Goal: Task Accomplishment & Management: Use online tool/utility

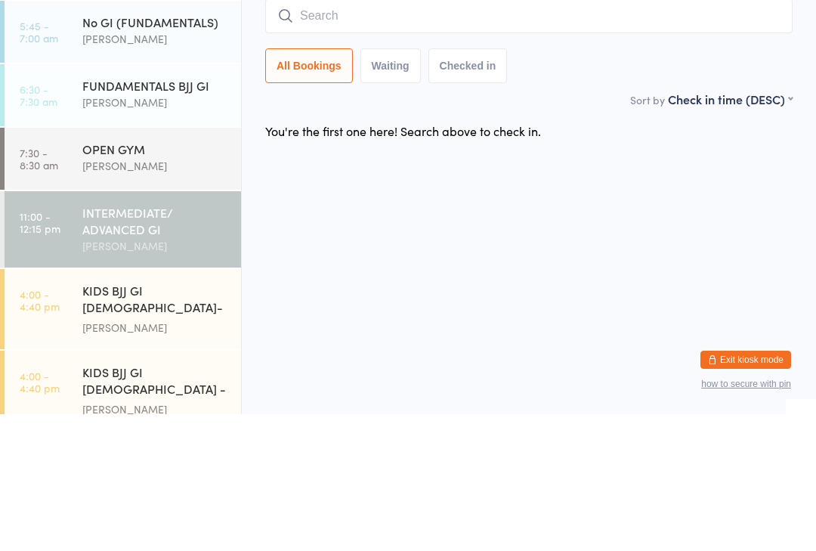
scroll to position [193, 0]
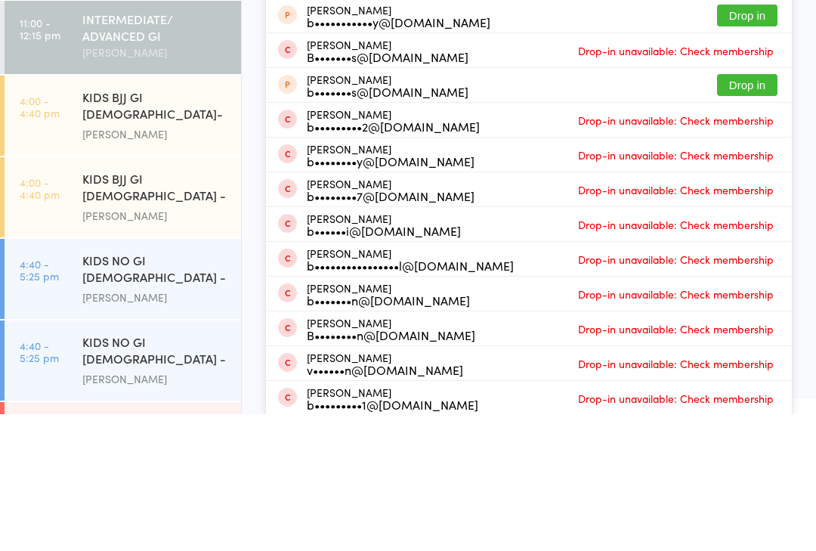
type input "Ben"
click at [752, 85] on button "Drop in" at bounding box center [747, 83] width 60 height 22
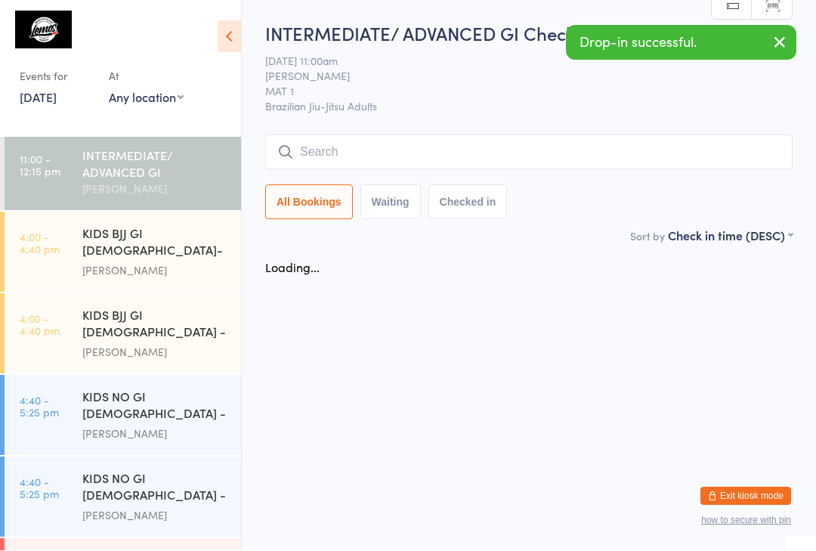
scroll to position [1, 0]
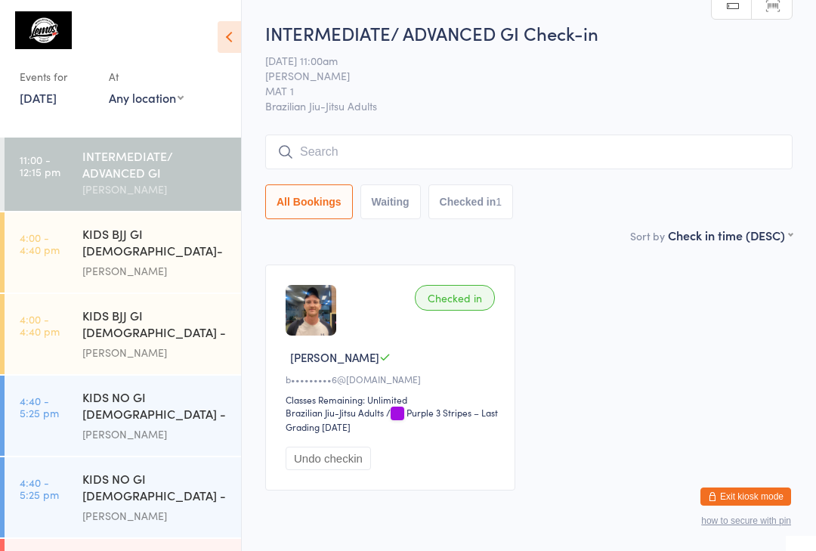
click at [554, 157] on input "search" at bounding box center [529, 152] width 528 height 35
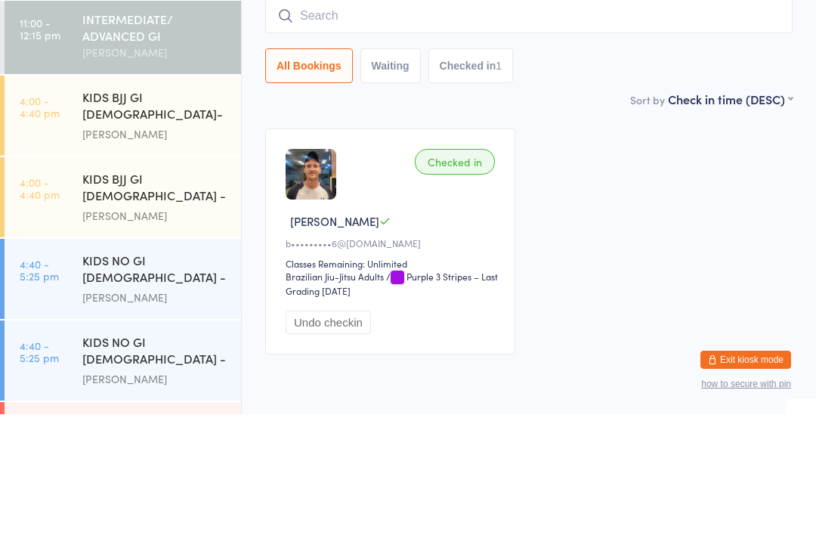
click at [68, 135] on link "11:00 - 12:15 pm INTERMEDIATE/ ADVANCED GI [PERSON_NAME]" at bounding box center [123, 173] width 237 height 76
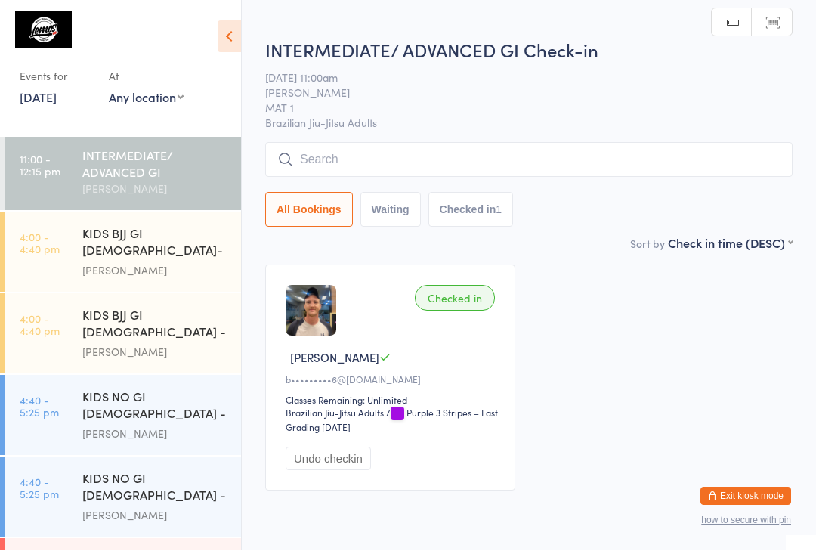
scroll to position [1, 0]
click at [639, 155] on input "search" at bounding box center [529, 159] width 528 height 35
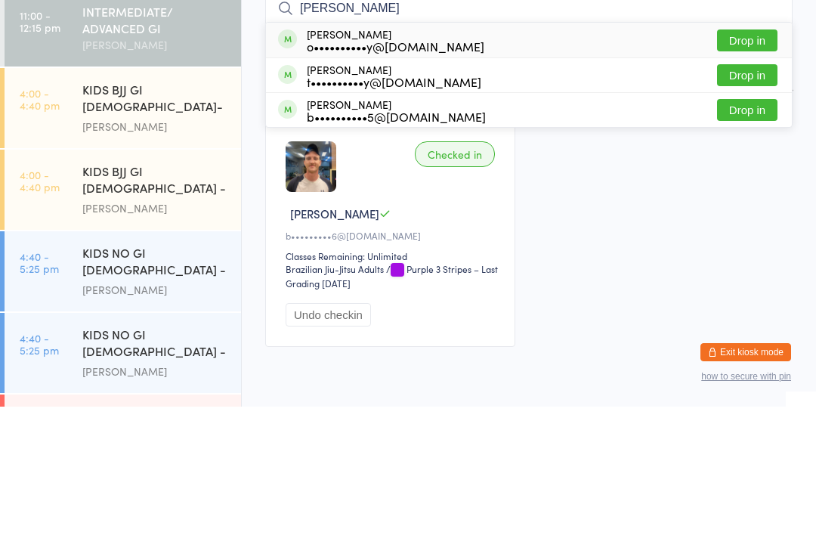
type input "[PERSON_NAME]"
click at [763, 174] on button "Drop in" at bounding box center [747, 185] width 60 height 22
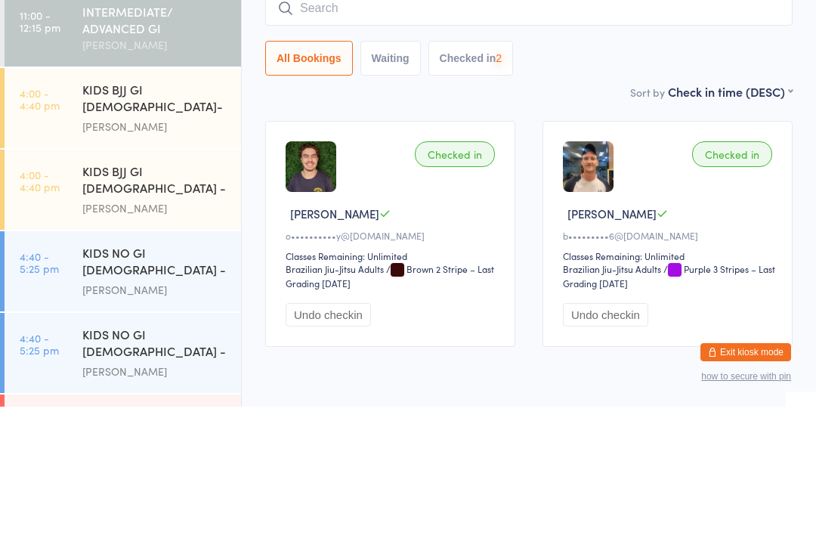
scroll to position [65, 0]
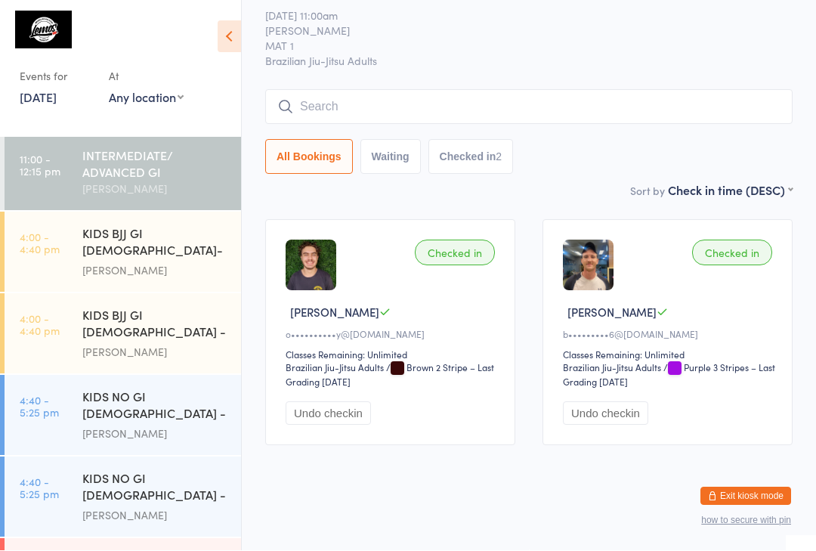
click at [619, 101] on input "search" at bounding box center [529, 107] width 528 height 35
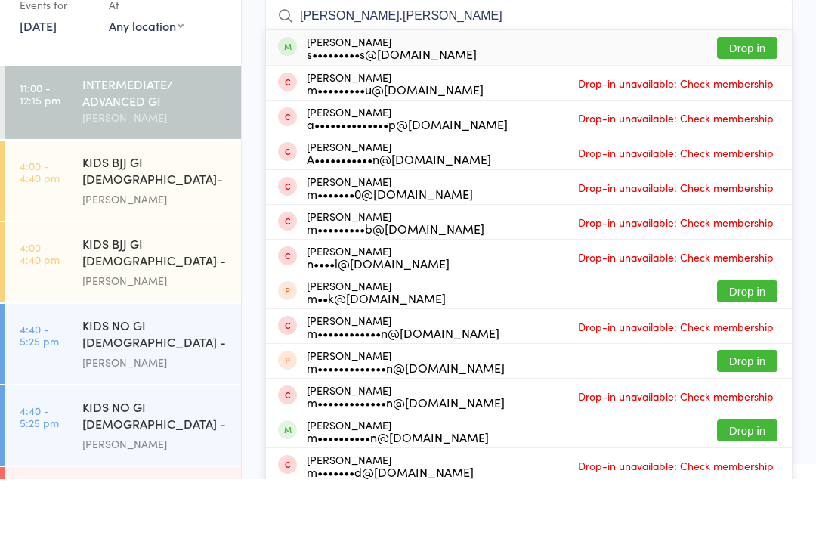
type input "[PERSON_NAME].[PERSON_NAME]"
click at [756, 109] on button "Drop in" at bounding box center [747, 120] width 60 height 22
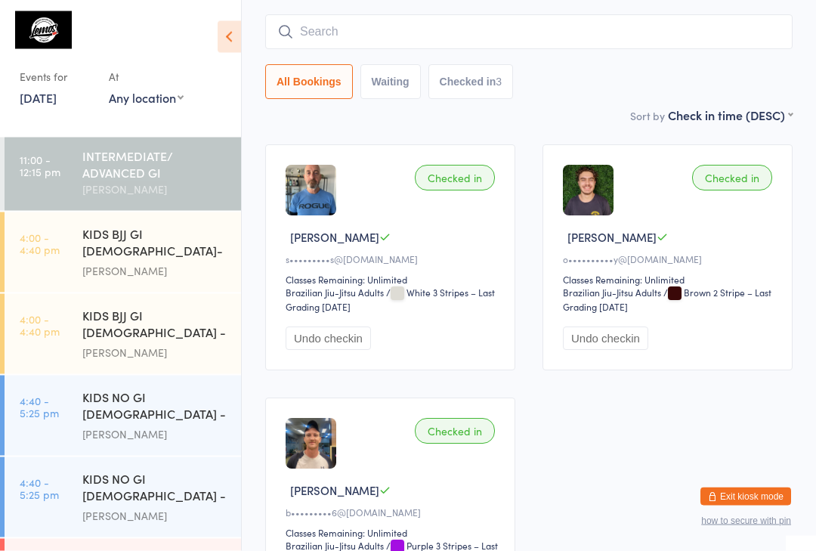
scroll to position [120, 0]
click at [461, 41] on input "search" at bounding box center [529, 32] width 528 height 35
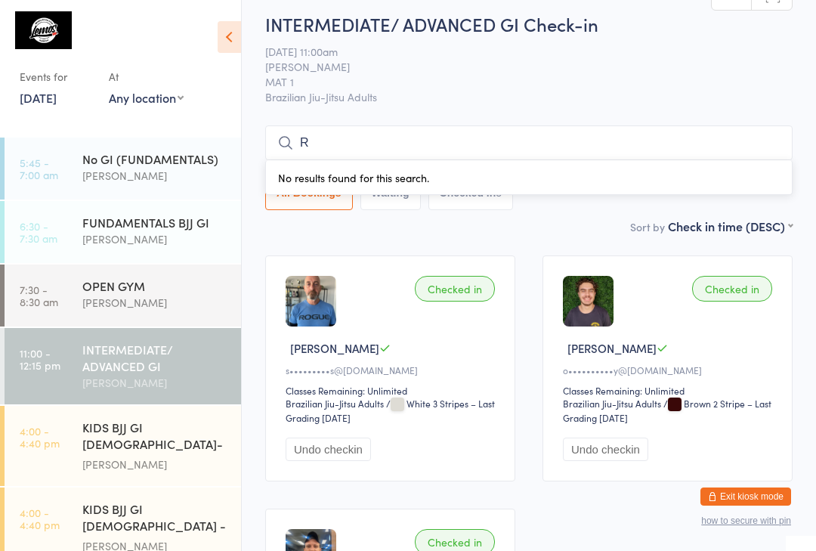
scroll to position [0, 0]
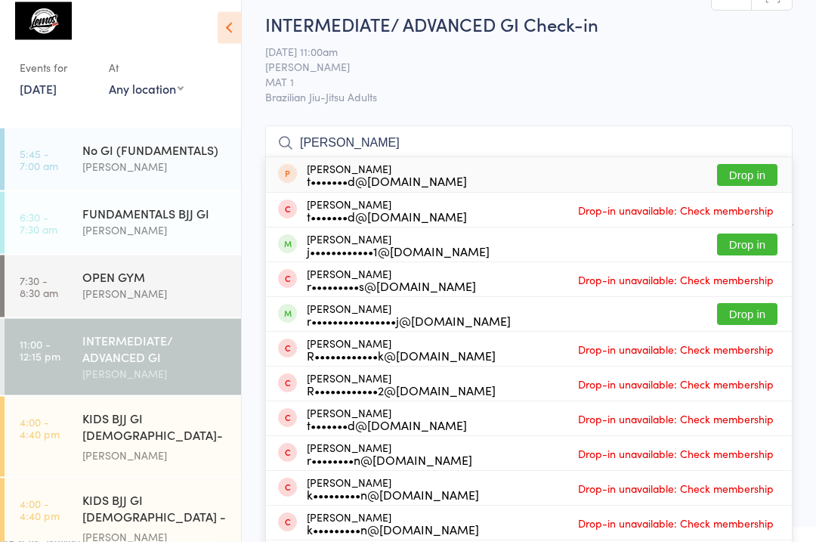
type input "[PERSON_NAME]"
click at [751, 246] on button "Drop in" at bounding box center [747, 254] width 60 height 22
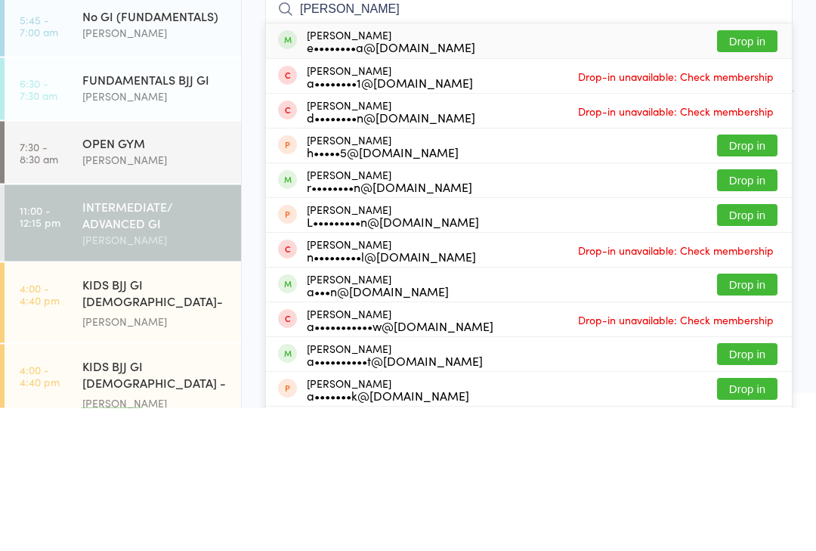
type input "[PERSON_NAME]"
click at [754, 174] on button "Drop in" at bounding box center [747, 185] width 60 height 22
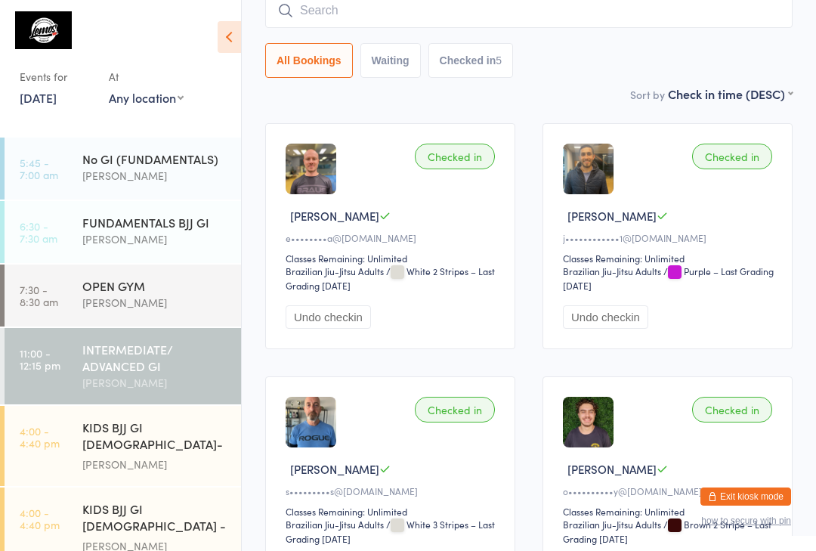
scroll to position [133, 0]
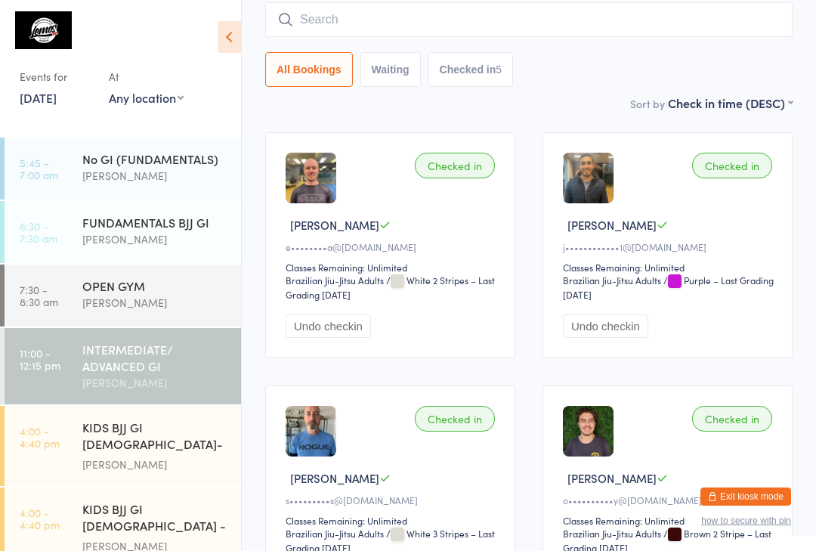
click at [322, 28] on input "search" at bounding box center [529, 19] width 528 height 35
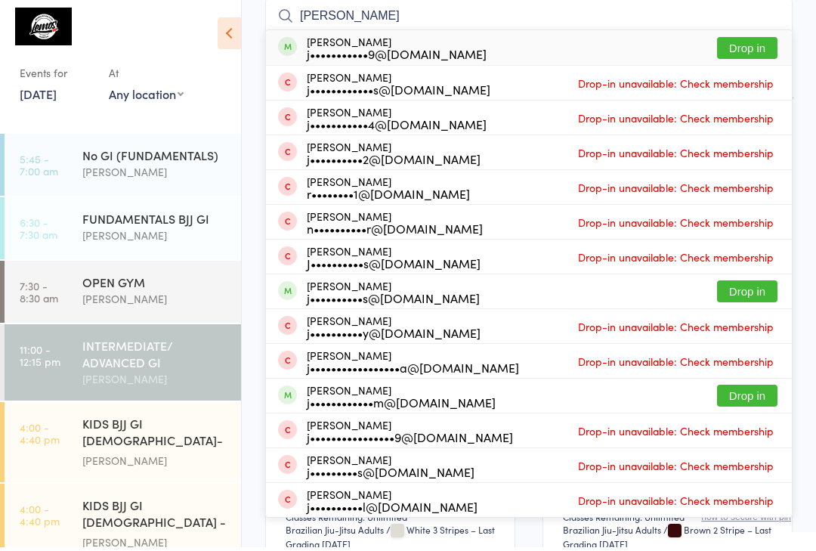
type input "[PERSON_NAME]"
click at [732, 51] on button "Drop in" at bounding box center [747, 52] width 60 height 22
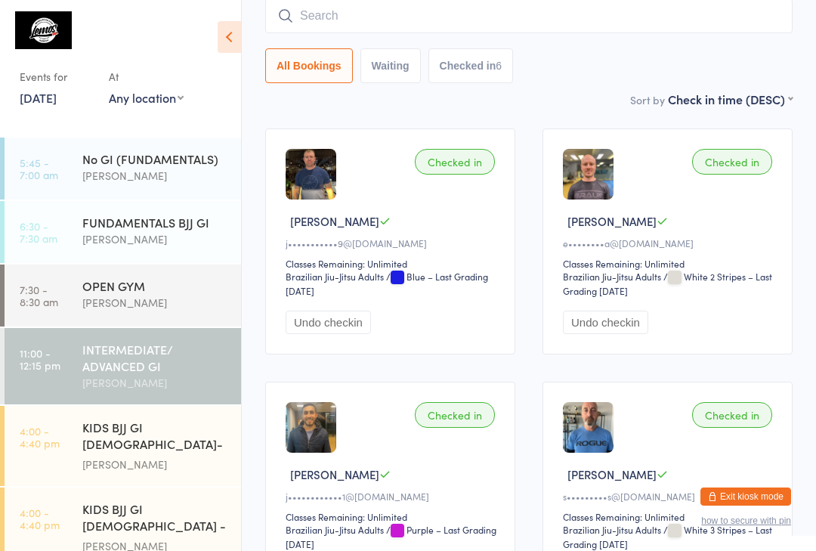
click at [320, 21] on input "search" at bounding box center [529, 15] width 528 height 35
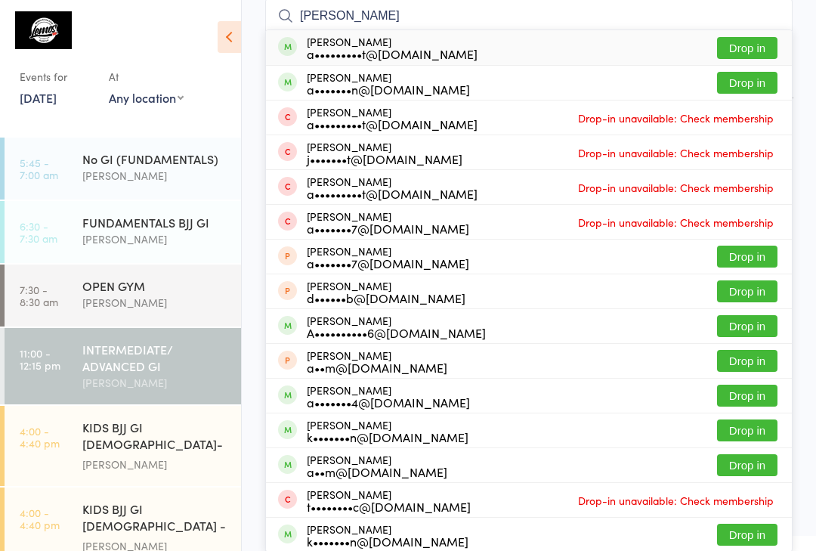
type input "[PERSON_NAME]"
click at [752, 48] on button "Drop in" at bounding box center [747, 48] width 60 height 22
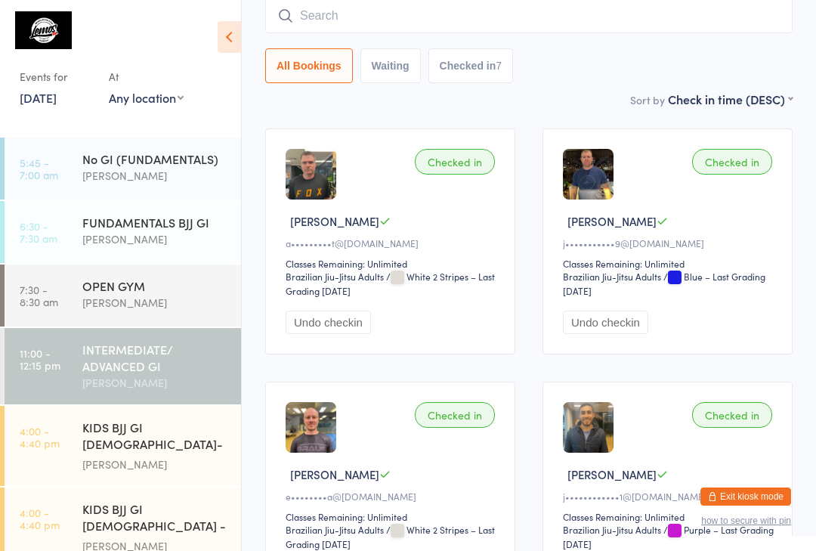
click at [162, 367] on div "INTERMEDIATE/ ADVANCED GI" at bounding box center [155, 357] width 146 height 33
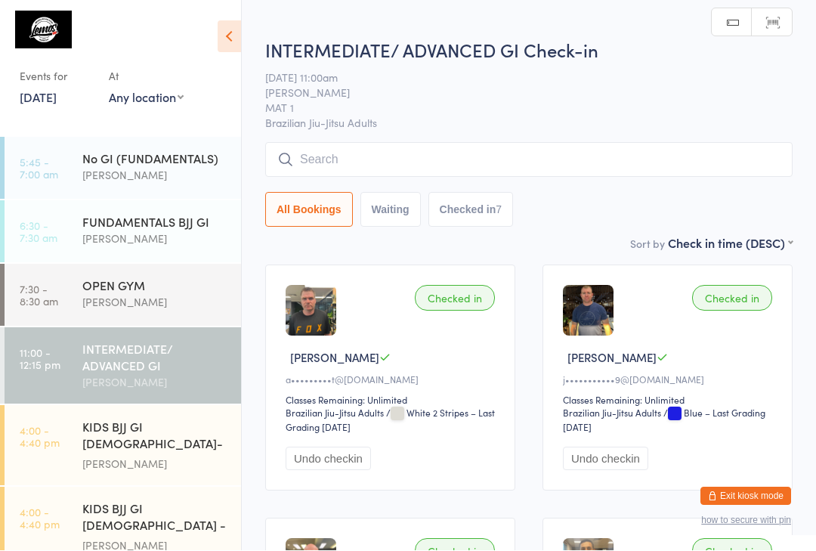
scroll to position [1, 0]
click at [344, 156] on input "search" at bounding box center [529, 159] width 528 height 35
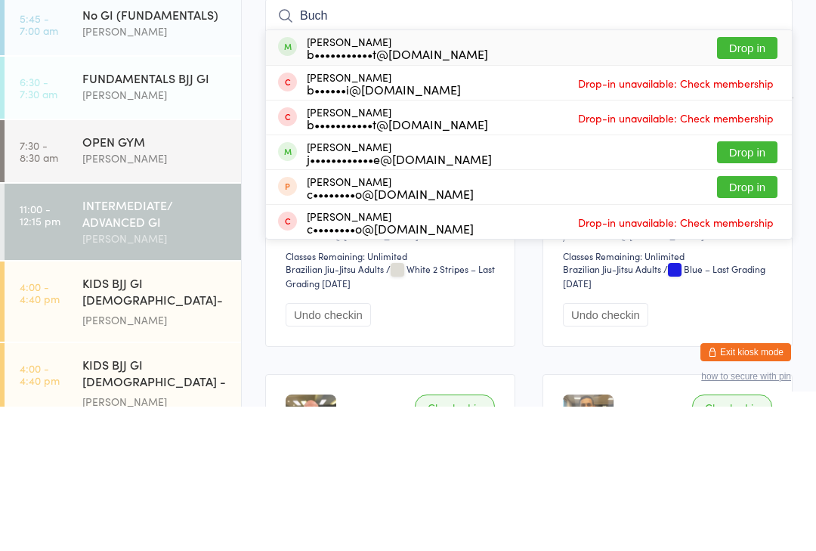
type input "Buch"
click at [763, 181] on button "Drop in" at bounding box center [747, 192] width 60 height 22
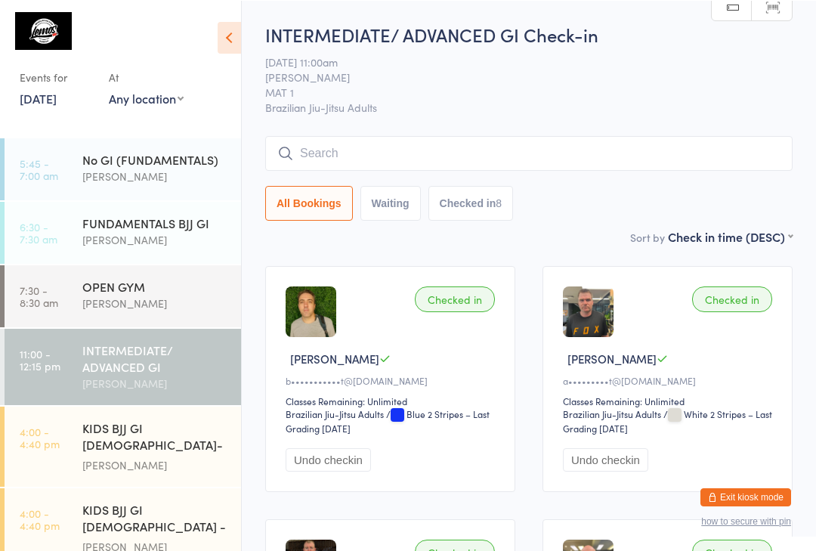
click at [391, 159] on input "search" at bounding box center [529, 152] width 528 height 35
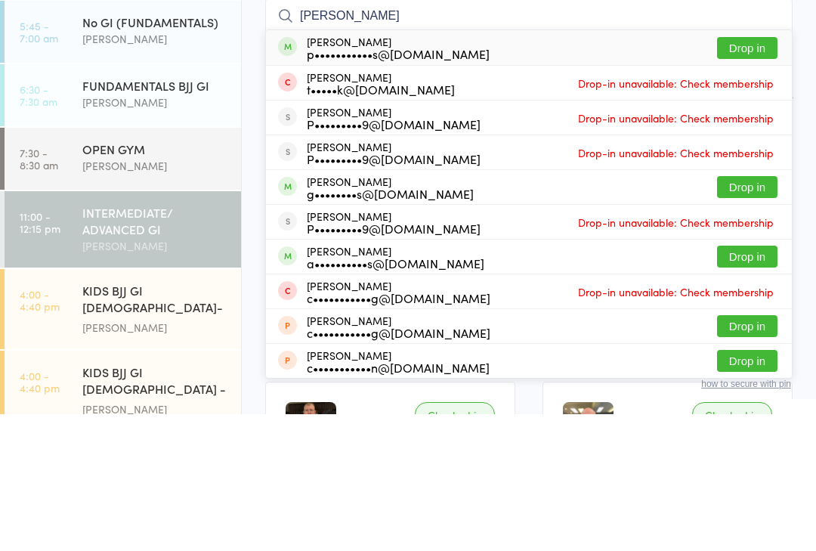
type input "[PERSON_NAME]"
click at [766, 174] on button "Drop in" at bounding box center [747, 185] width 60 height 22
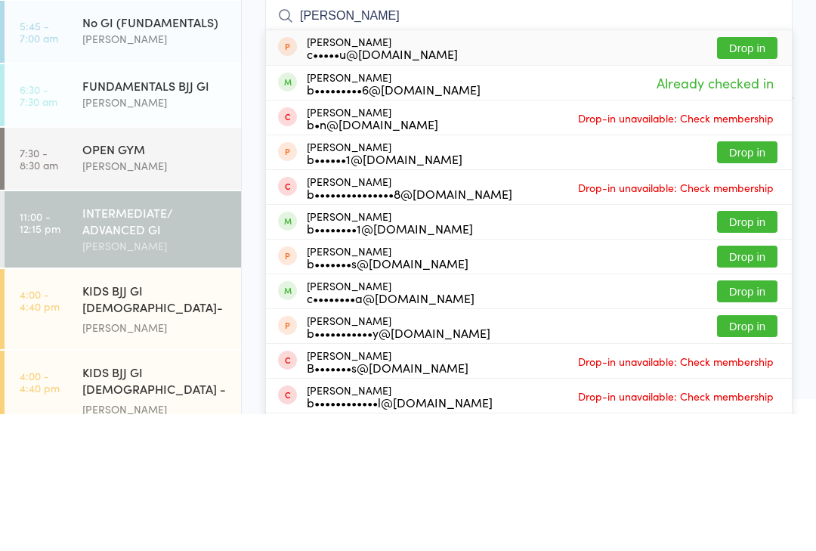
type input "[PERSON_NAME]"
click at [760, 348] on button "Drop in" at bounding box center [747, 359] width 60 height 22
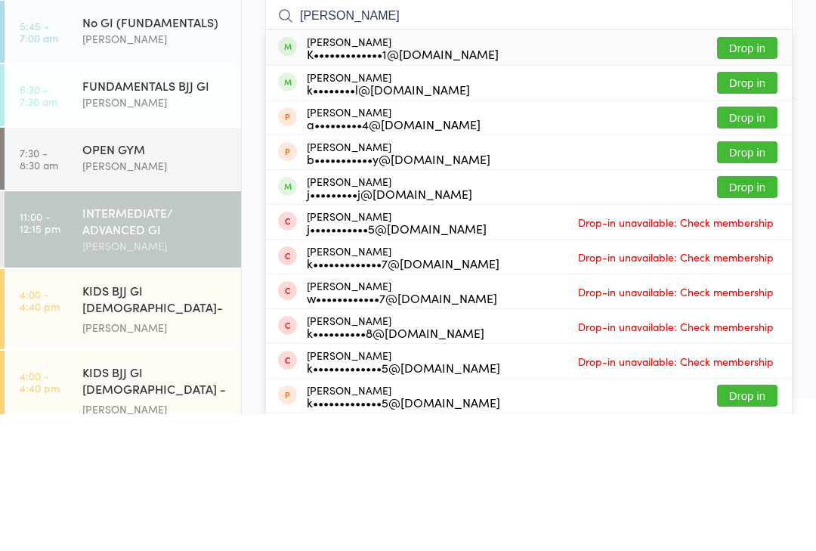
type input "[PERSON_NAME]"
click at [759, 174] on button "Drop in" at bounding box center [747, 185] width 60 height 22
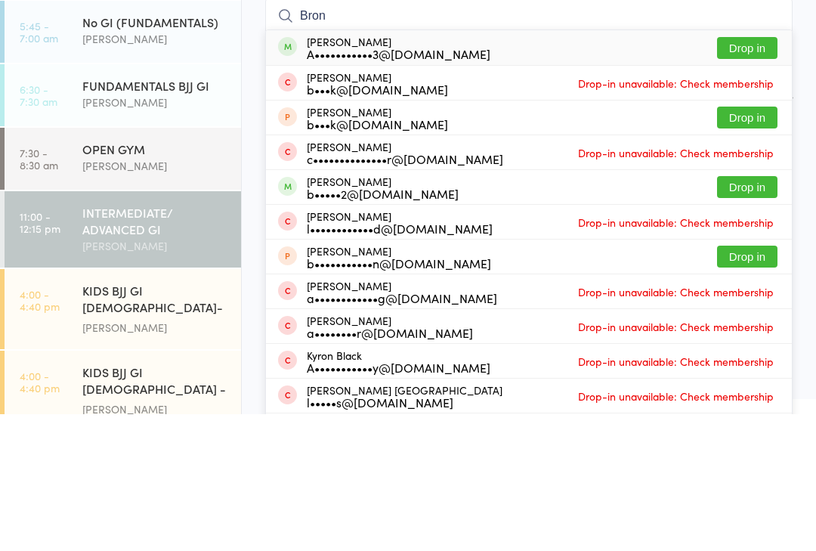
type input "Bron"
click at [736, 313] on button "Drop in" at bounding box center [747, 324] width 60 height 22
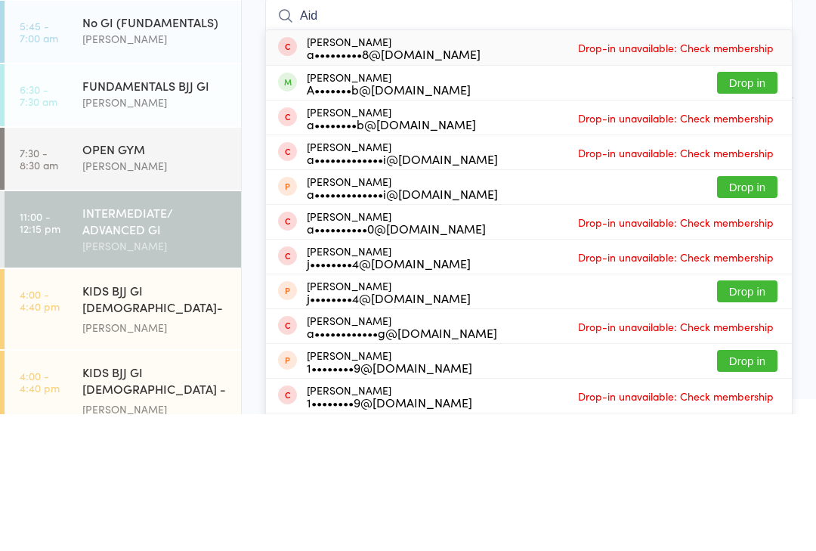
type input "Aid"
click at [756, 209] on button "Drop in" at bounding box center [747, 220] width 60 height 22
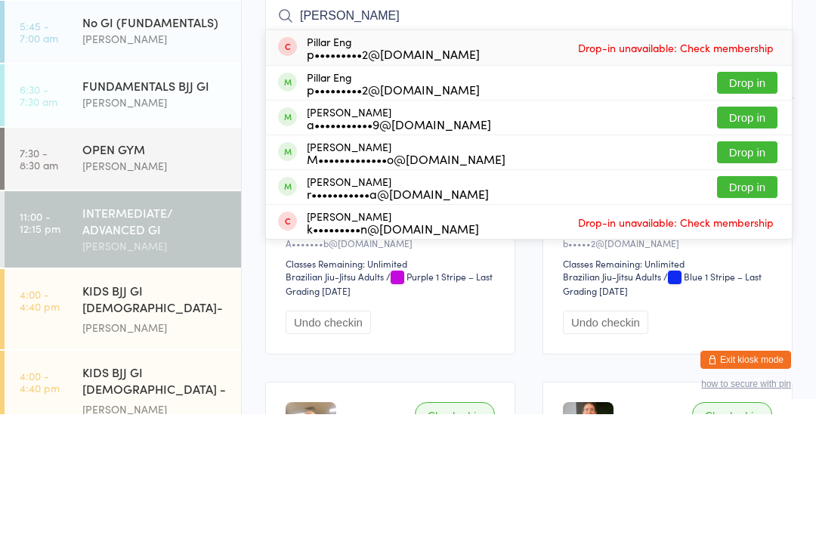
type input "[PERSON_NAME]"
click at [751, 209] on button "Drop in" at bounding box center [747, 220] width 60 height 22
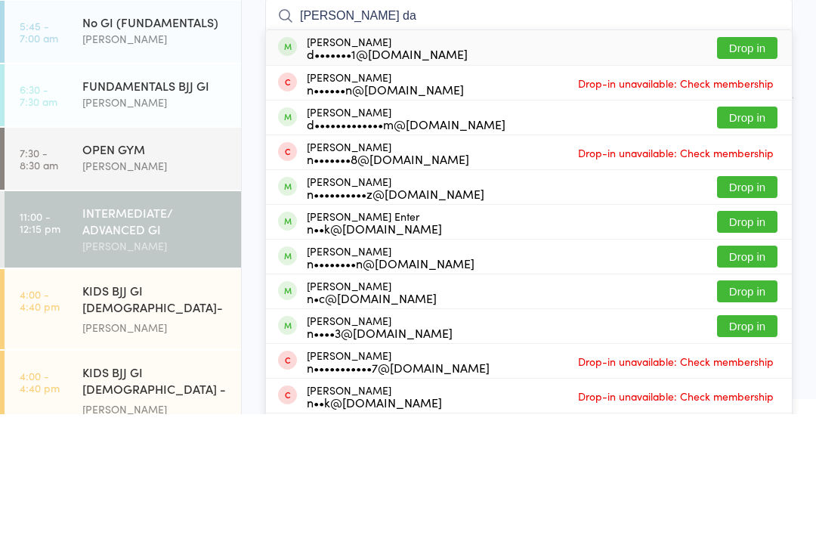
type input "[PERSON_NAME] da"
click at [750, 174] on button "Drop in" at bounding box center [747, 185] width 60 height 22
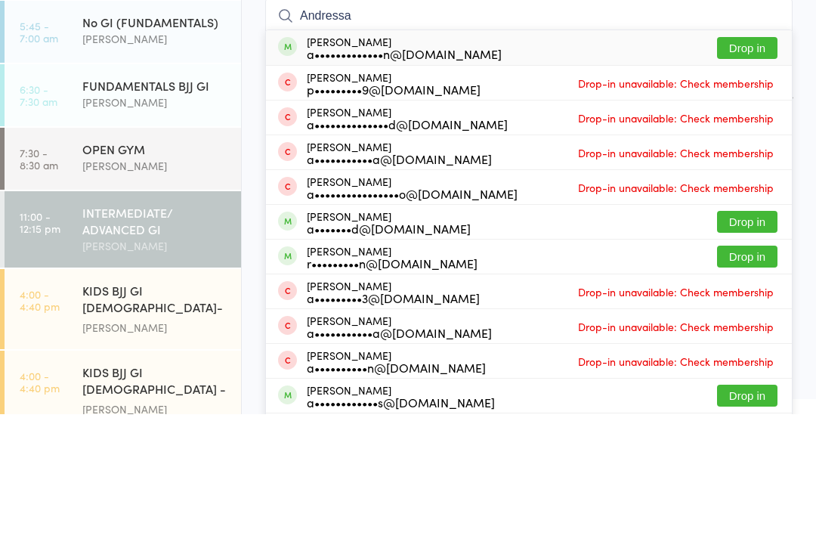
type input "Andressa"
click at [744, 174] on button "Drop in" at bounding box center [747, 185] width 60 height 22
